Goal: Task Accomplishment & Management: Use online tool/utility

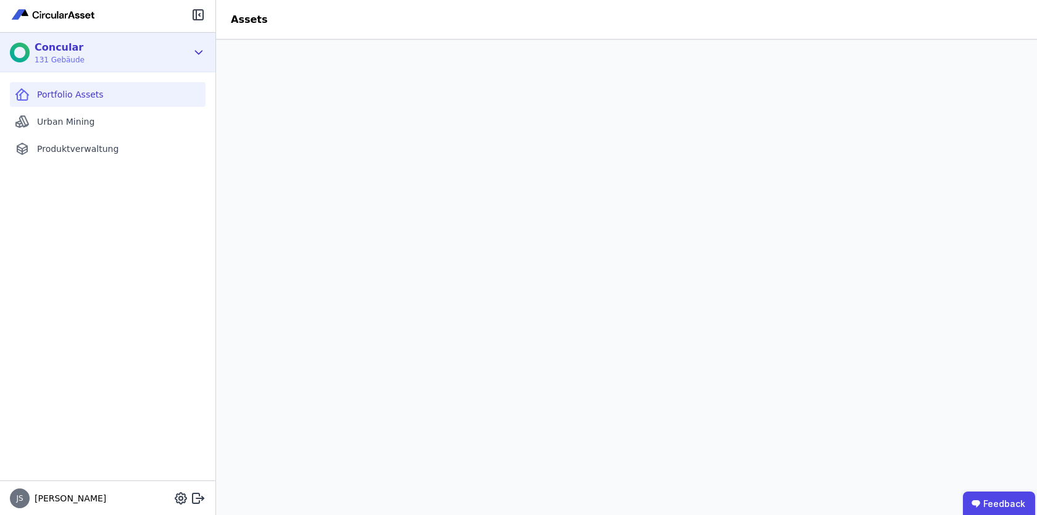
click at [194, 43] on div "Concular 131 Gebäude" at bounding box center [108, 53] width 216 height 40
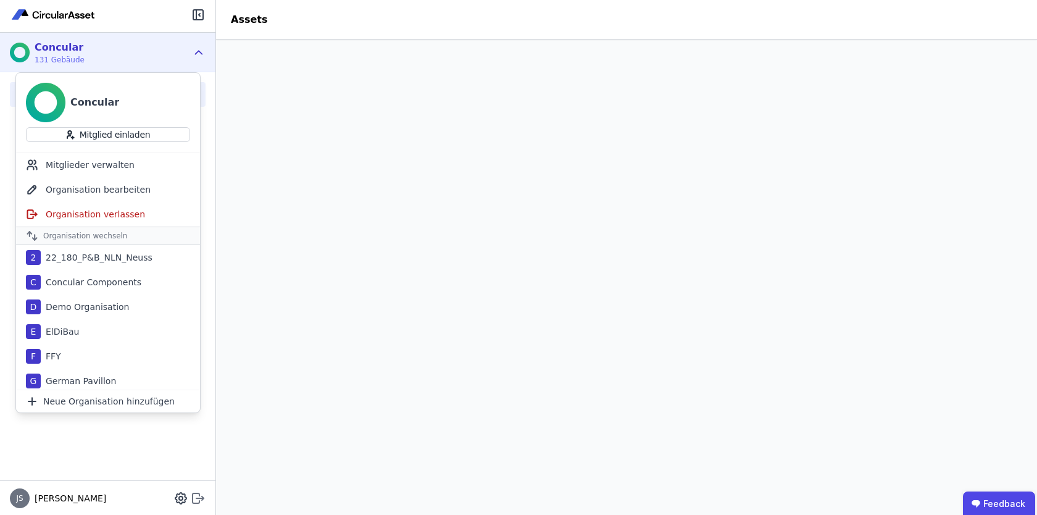
click at [201, 501] on icon at bounding box center [198, 498] width 15 height 15
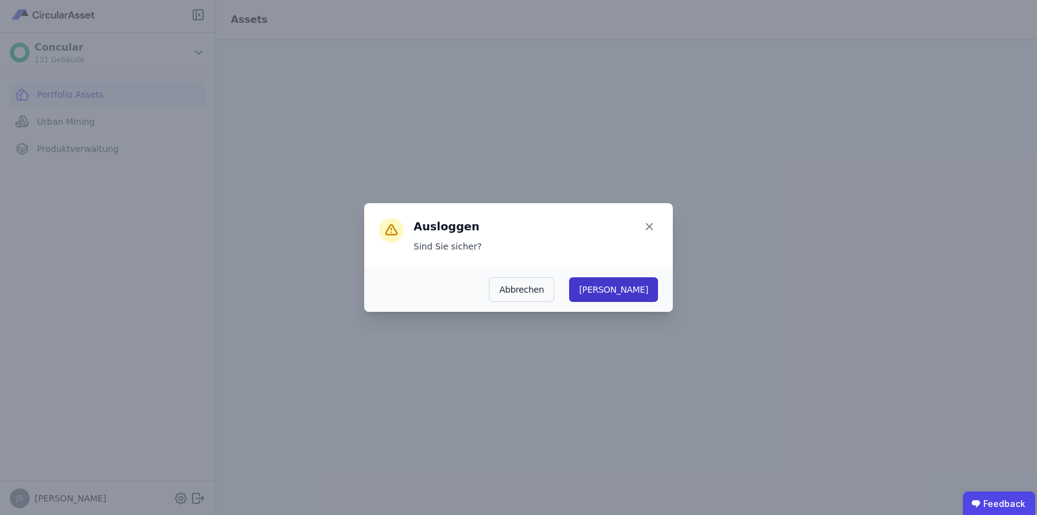
click at [647, 290] on button "Ja" at bounding box center [613, 289] width 89 height 25
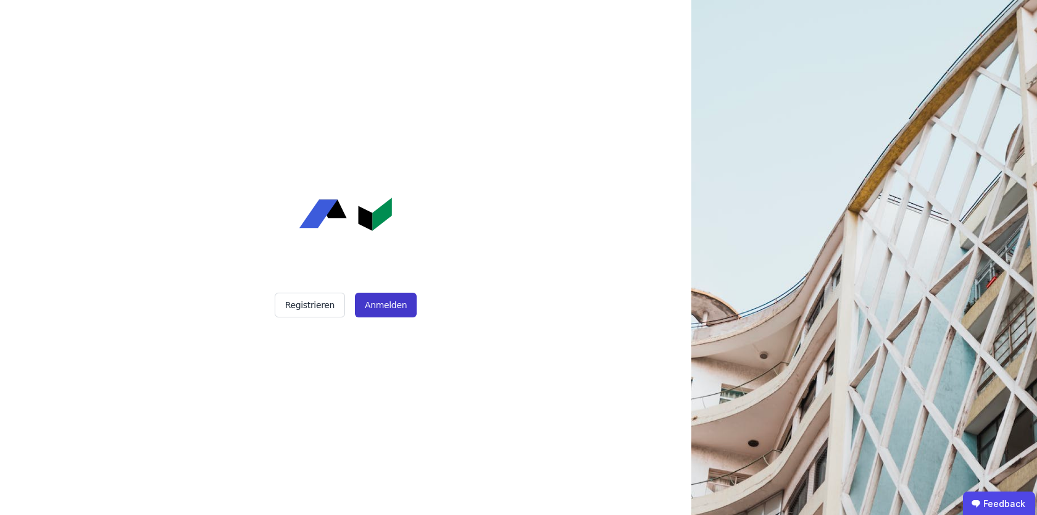
click at [402, 309] on button "Anmelden" at bounding box center [386, 305] width 62 height 25
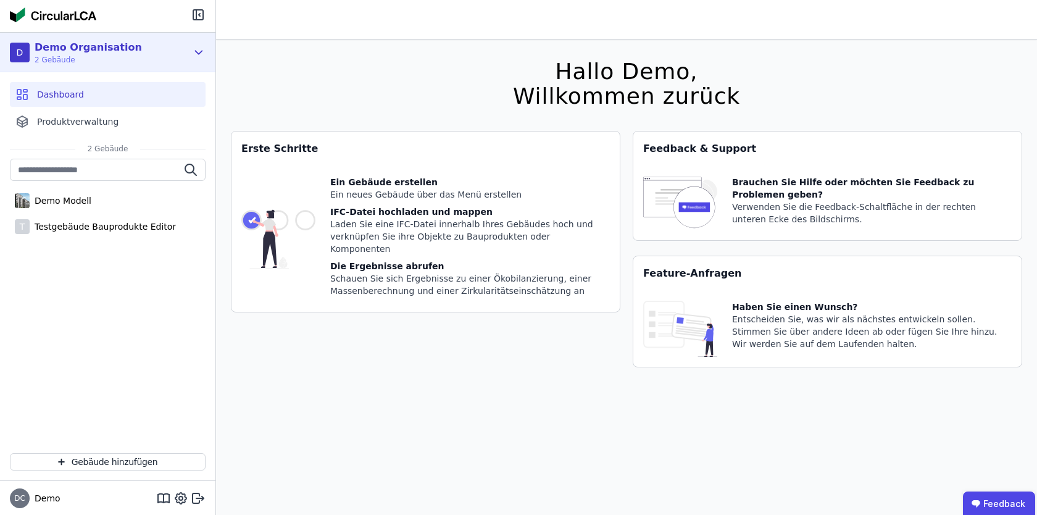
click at [196, 45] on icon at bounding box center [199, 52] width 14 height 15
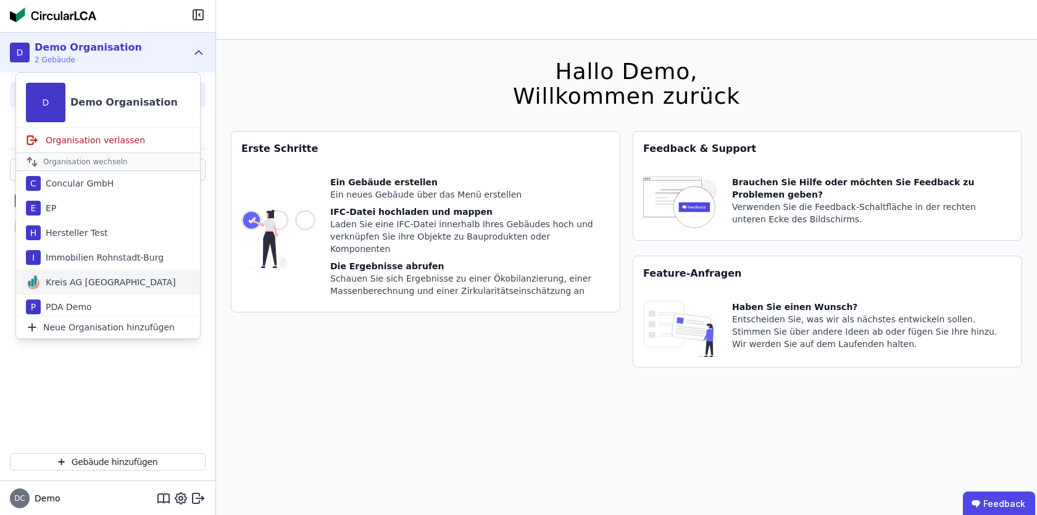
click at [90, 277] on div "Kreis AG [GEOGRAPHIC_DATA]" at bounding box center [108, 282] width 135 height 12
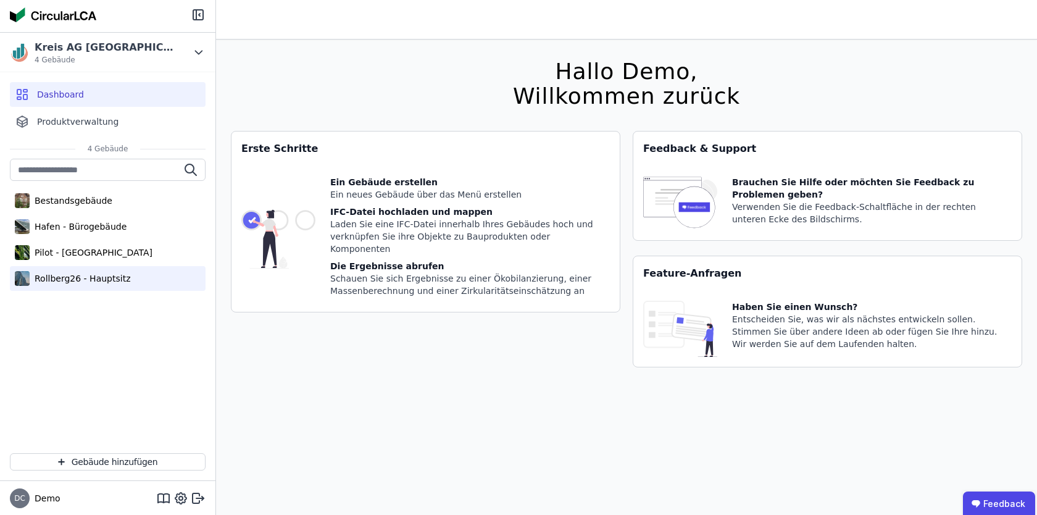
click at [111, 268] on div "Rollberg26 - Hauptsitz" at bounding box center [108, 278] width 196 height 25
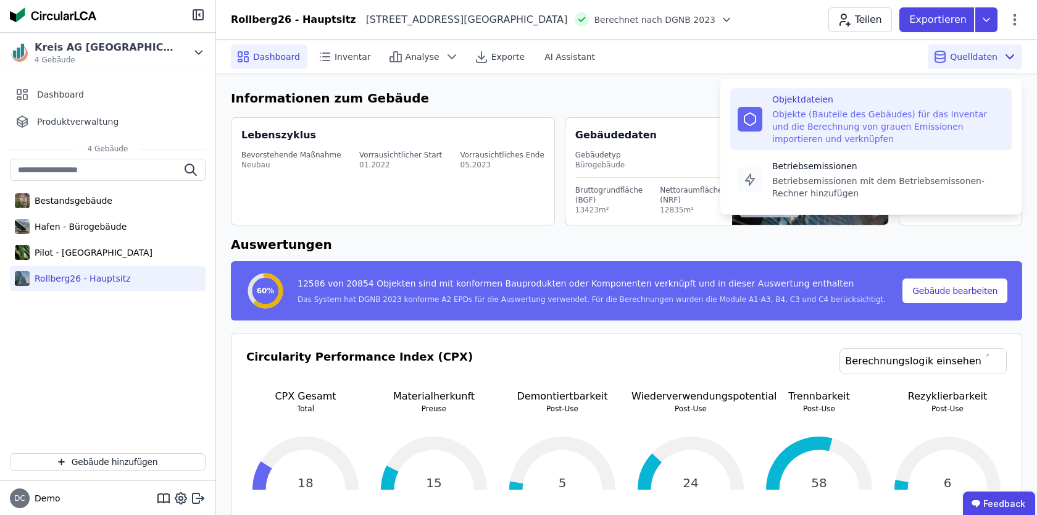
click at [868, 130] on div "Objekte (Bauteile des Gebäudes) für das Inventar und die Berechnung von grauen …" at bounding box center [889, 126] width 232 height 37
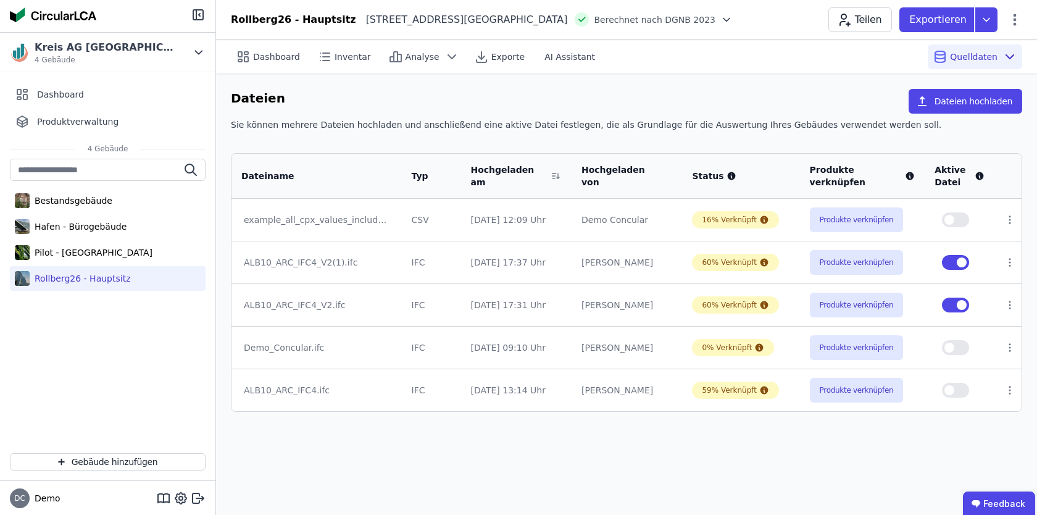
click at [739, 435] on div "Dashboard Inventar Analyse Exporte AI Assistant Quelldaten Dateien Dateien hoch…" at bounding box center [626, 278] width 821 height 476
click at [866, 301] on button "Produkte verknüpfen" at bounding box center [857, 305] width 94 height 25
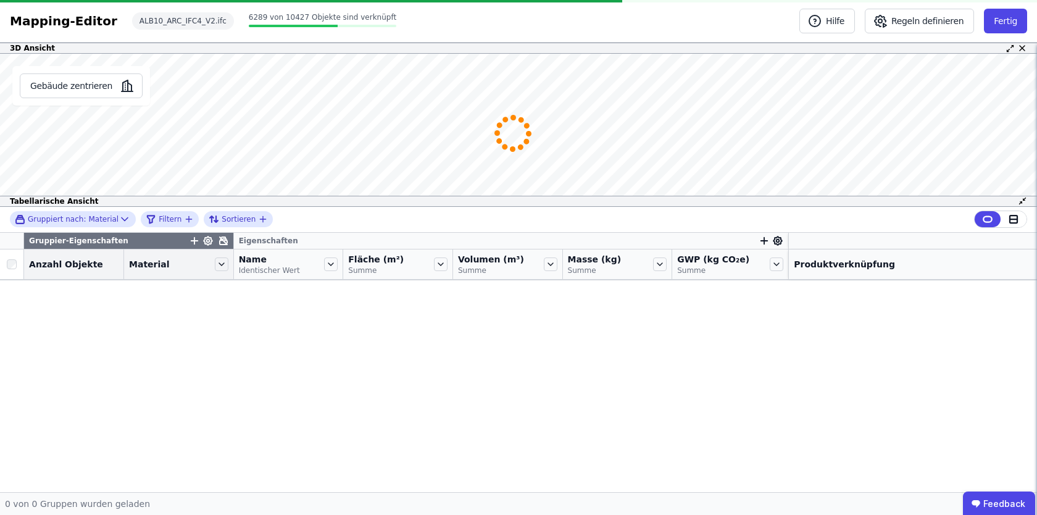
click at [1007, 51] on icon at bounding box center [1010, 48] width 9 height 9
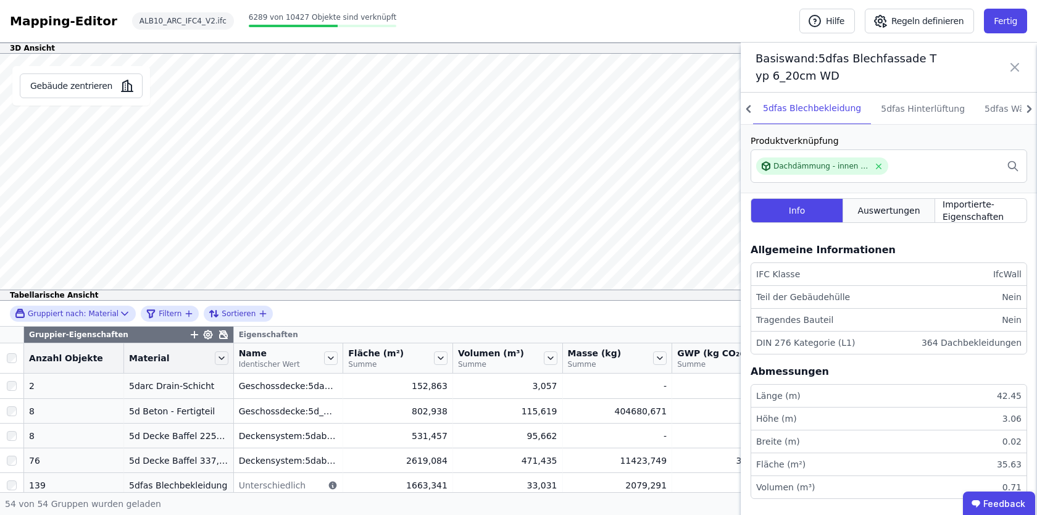
click at [897, 199] on div "Auswertungen" at bounding box center [890, 210] width 92 height 25
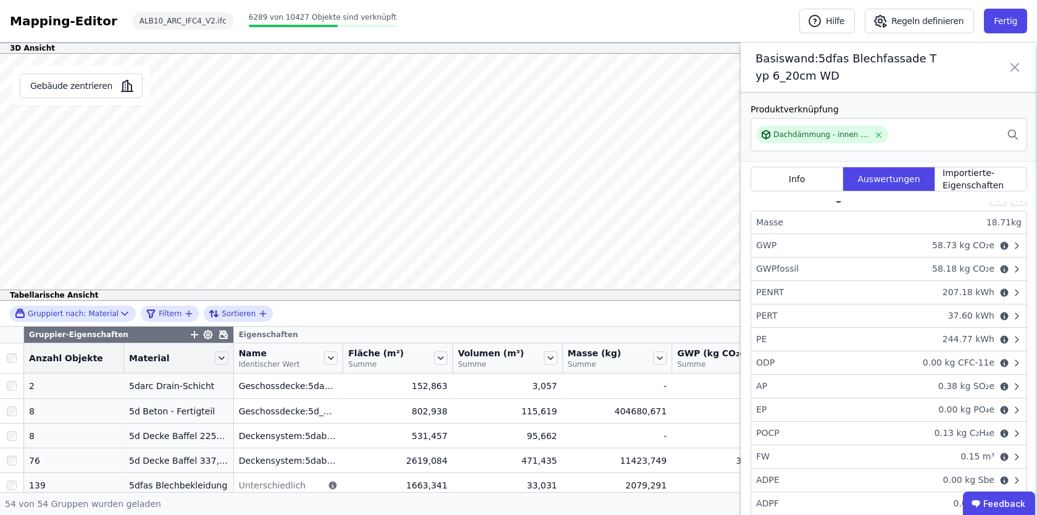
scroll to position [27, 0]
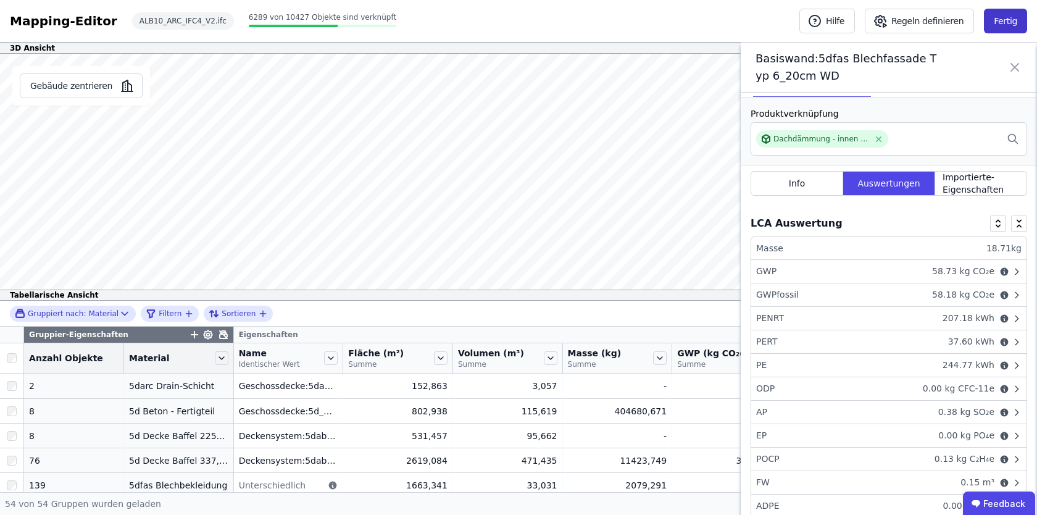
click at [989, 31] on button "Fertig" at bounding box center [1005, 21] width 43 height 25
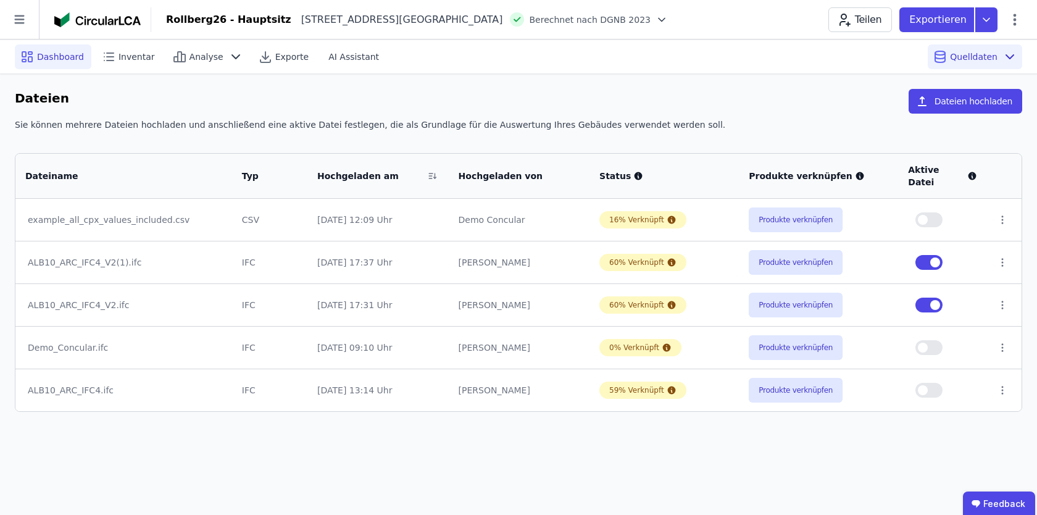
click at [64, 52] on span "Dashboard" at bounding box center [60, 57] width 47 height 12
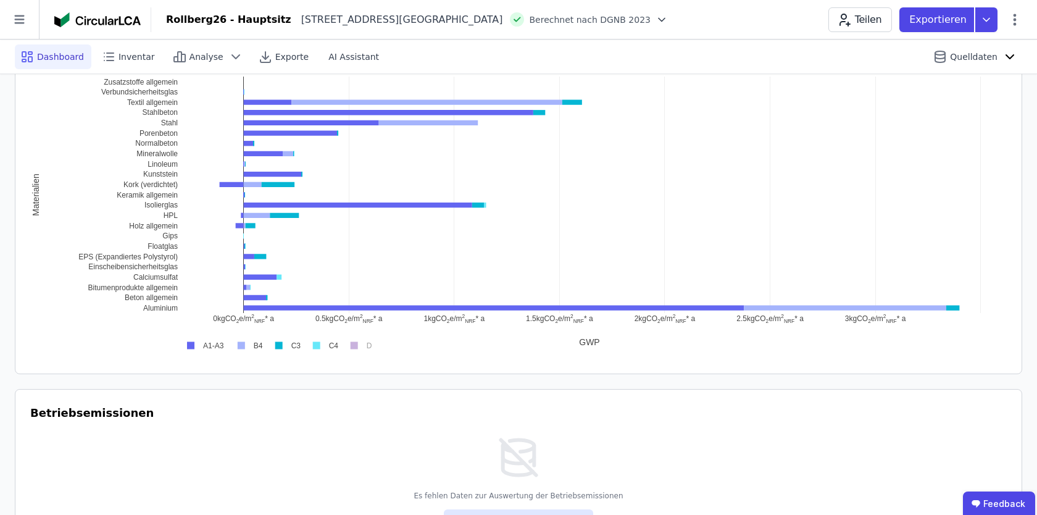
scroll to position [747, 0]
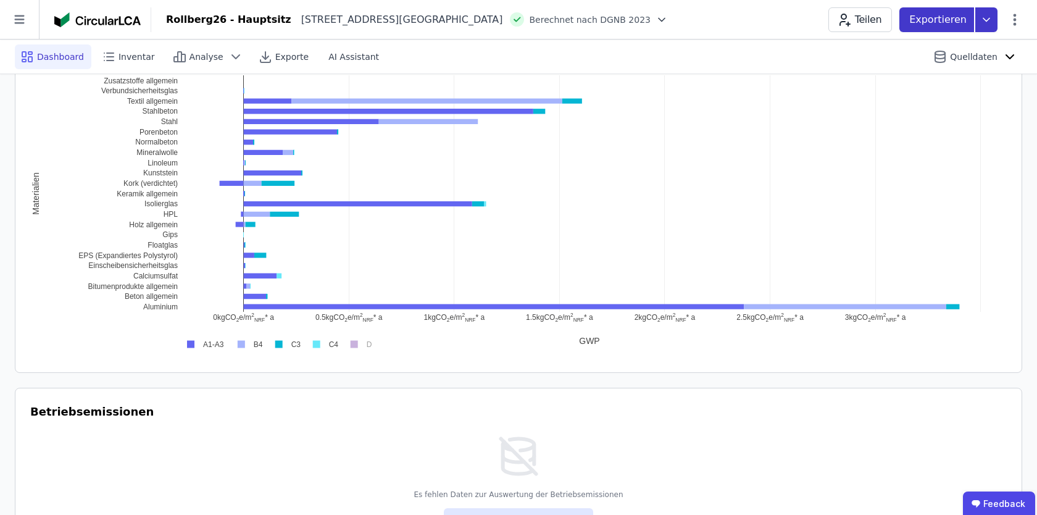
click at [986, 11] on icon at bounding box center [987, 19] width 22 height 25
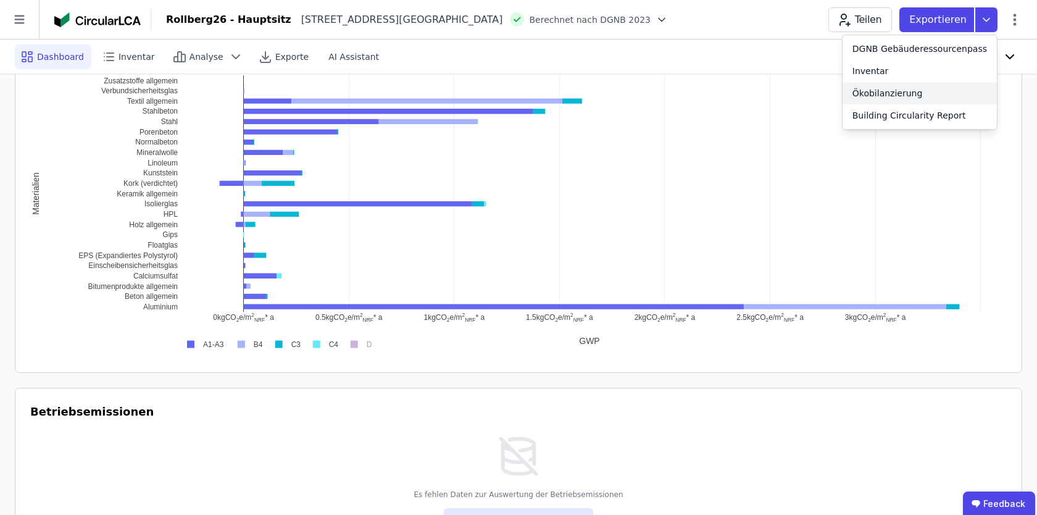
click at [881, 90] on div "Ökobilanzierung" at bounding box center [888, 93] width 70 height 12
